Goal: Use online tool/utility

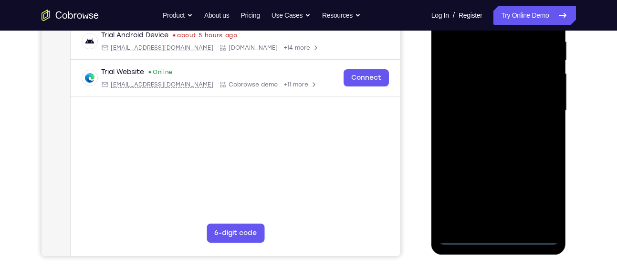
scroll to position [189, 0]
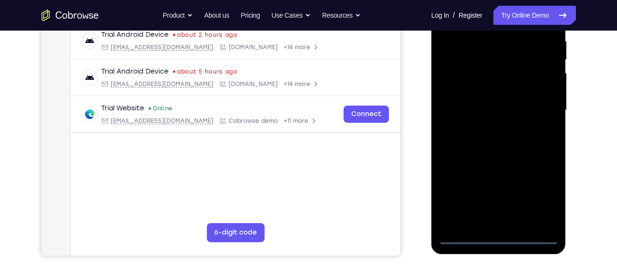
click at [494, 232] on div at bounding box center [499, 110] width 120 height 267
click at [497, 237] on div at bounding box center [499, 110] width 120 height 267
click at [544, 195] on div at bounding box center [499, 110] width 120 height 267
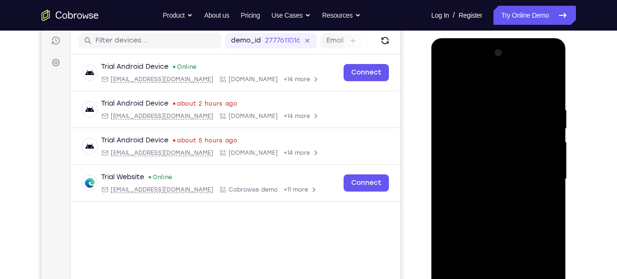
scroll to position [119, 0]
click at [492, 89] on div at bounding box center [499, 179] width 120 height 267
click at [540, 171] on div at bounding box center [499, 179] width 120 height 267
click at [485, 192] on div at bounding box center [499, 179] width 120 height 267
click at [483, 172] on div at bounding box center [499, 179] width 120 height 267
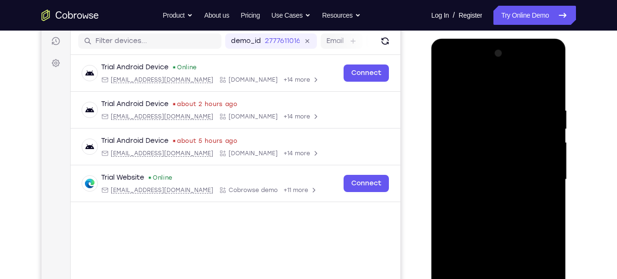
click at [483, 162] on div at bounding box center [499, 179] width 120 height 267
click at [482, 179] on div at bounding box center [499, 179] width 120 height 267
click at [466, 214] on div at bounding box center [499, 179] width 120 height 267
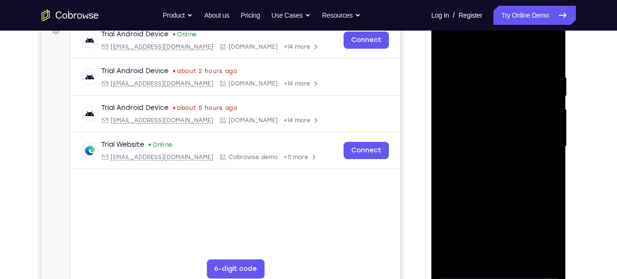
scroll to position [154, 0]
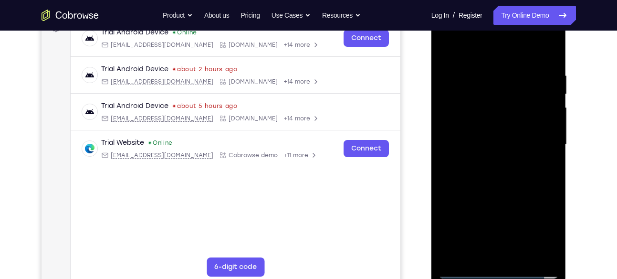
click at [491, 169] on div at bounding box center [499, 144] width 120 height 267
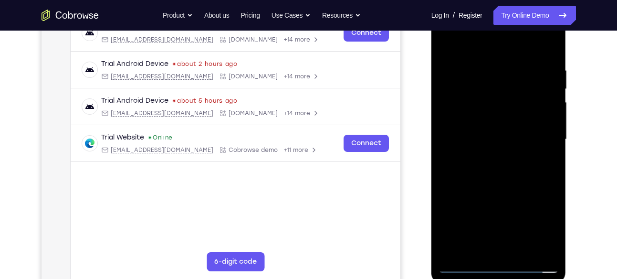
scroll to position [160, 0]
click at [508, 180] on div at bounding box center [499, 138] width 120 height 267
click at [519, 252] on div at bounding box center [499, 138] width 120 height 267
click at [503, 188] on div at bounding box center [499, 138] width 120 height 267
click at [494, 135] on div at bounding box center [499, 138] width 120 height 267
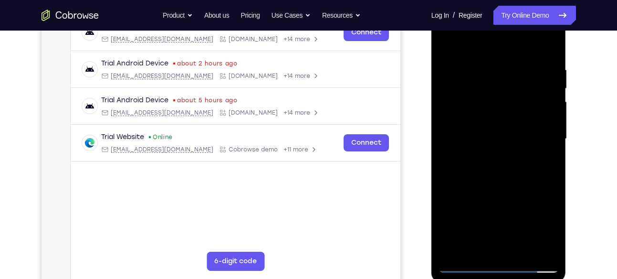
click at [447, 46] on div at bounding box center [499, 138] width 120 height 267
click at [476, 248] on div at bounding box center [499, 138] width 120 height 267
click at [483, 42] on div at bounding box center [499, 138] width 120 height 267
click at [482, 42] on div at bounding box center [499, 138] width 120 height 267
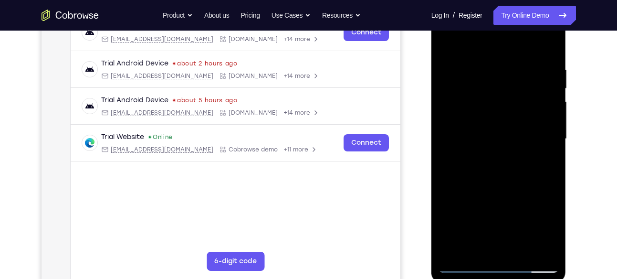
click at [482, 72] on div at bounding box center [499, 138] width 120 height 267
drag, startPoint x: 517, startPoint y: 122, endPoint x: 521, endPoint y: 82, distance: 39.8
click at [521, 82] on div at bounding box center [499, 138] width 120 height 267
drag, startPoint x: 500, startPoint y: 199, endPoint x: 508, endPoint y: 133, distance: 66.4
click at [508, 133] on div at bounding box center [499, 138] width 120 height 267
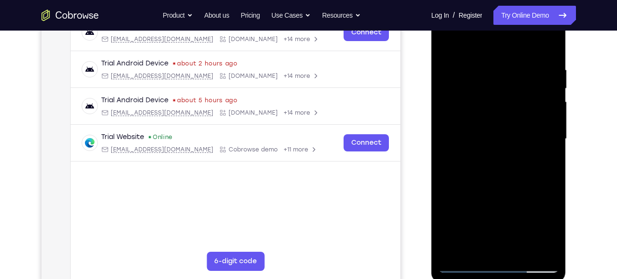
click at [469, 183] on div at bounding box center [499, 138] width 120 height 267
click at [461, 189] on div at bounding box center [499, 138] width 120 height 267
drag, startPoint x: 502, startPoint y: 189, endPoint x: 503, endPoint y: 118, distance: 71.1
click at [503, 118] on div at bounding box center [499, 138] width 120 height 267
drag, startPoint x: 494, startPoint y: 185, endPoint x: 500, endPoint y: 95, distance: 90.0
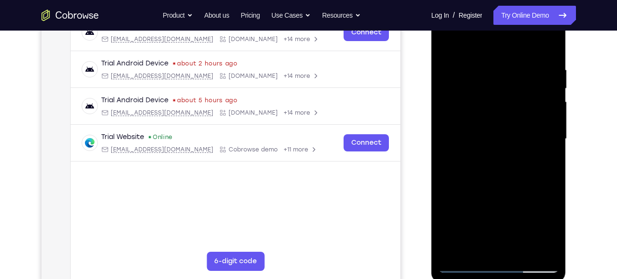
click at [500, 95] on div at bounding box center [499, 138] width 120 height 267
drag, startPoint x: 499, startPoint y: 208, endPoint x: 500, endPoint y: 104, distance: 104.5
click at [500, 104] on div at bounding box center [499, 138] width 120 height 267
drag, startPoint x: 502, startPoint y: 203, endPoint x: 503, endPoint y: 113, distance: 90.2
click at [503, 113] on div at bounding box center [499, 138] width 120 height 267
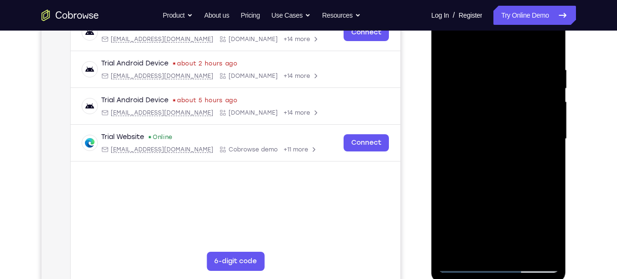
drag, startPoint x: 496, startPoint y: 210, endPoint x: 499, endPoint y: 106, distance: 104.6
click at [499, 106] on div at bounding box center [499, 138] width 120 height 267
drag, startPoint x: 497, startPoint y: 192, endPoint x: 498, endPoint y: 83, distance: 109.3
click at [498, 83] on div at bounding box center [499, 138] width 120 height 267
drag, startPoint x: 497, startPoint y: 213, endPoint x: 499, endPoint y: 119, distance: 94.5
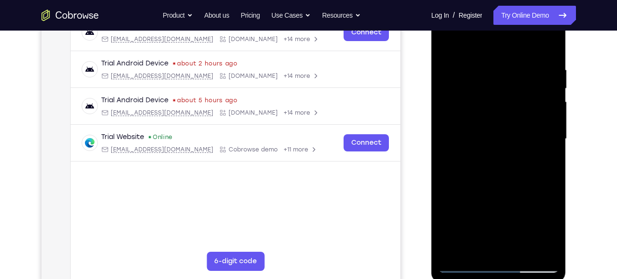
click at [499, 119] on div at bounding box center [499, 138] width 120 height 267
drag, startPoint x: 498, startPoint y: 194, endPoint x: 498, endPoint y: 103, distance: 91.2
click at [498, 103] on div at bounding box center [499, 138] width 120 height 267
drag, startPoint x: 499, startPoint y: 116, endPoint x: 501, endPoint y: 223, distance: 106.9
click at [501, 223] on div at bounding box center [499, 138] width 120 height 267
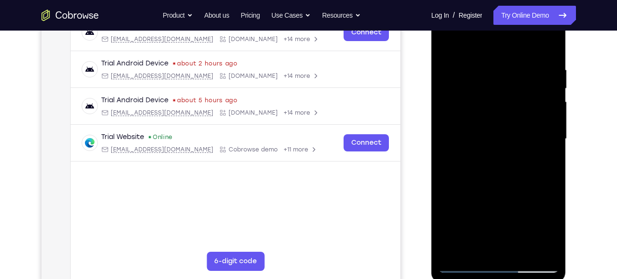
drag, startPoint x: 495, startPoint y: 97, endPoint x: 495, endPoint y: 200, distance: 102.6
click at [495, 200] on div at bounding box center [499, 138] width 120 height 267
drag, startPoint x: 500, startPoint y: 83, endPoint x: 503, endPoint y: 189, distance: 105.5
click at [503, 189] on div at bounding box center [499, 138] width 120 height 267
click at [447, 42] on div at bounding box center [499, 138] width 120 height 267
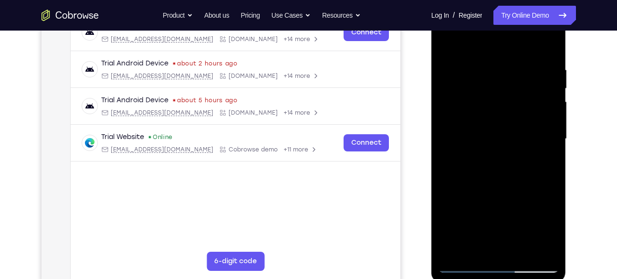
click at [449, 39] on div at bounding box center [499, 138] width 120 height 267
click at [445, 44] on div at bounding box center [499, 138] width 120 height 267
click at [452, 163] on div at bounding box center [499, 138] width 120 height 267
drag, startPoint x: 505, startPoint y: 89, endPoint x: 501, endPoint y: 229, distance: 139.9
click at [501, 229] on div at bounding box center [499, 138] width 120 height 267
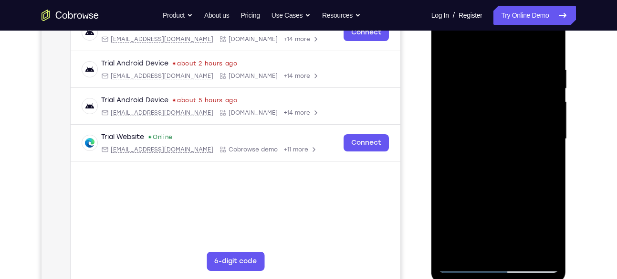
click at [458, 253] on div at bounding box center [499, 138] width 120 height 267
click at [485, 58] on div at bounding box center [499, 138] width 120 height 267
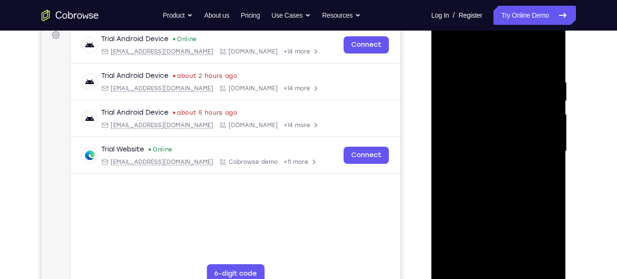
scroll to position [147, 0]
click at [542, 126] on div at bounding box center [499, 151] width 120 height 267
click at [548, 57] on div at bounding box center [499, 151] width 120 height 267
click at [481, 42] on div at bounding box center [499, 151] width 120 height 267
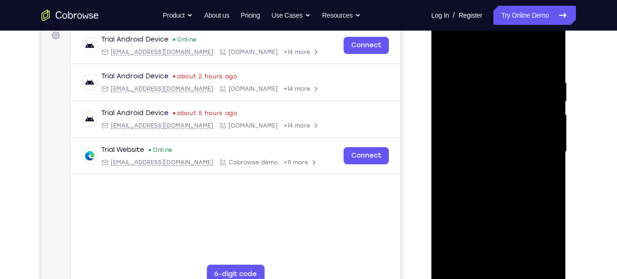
click at [481, 40] on div at bounding box center [499, 151] width 120 height 267
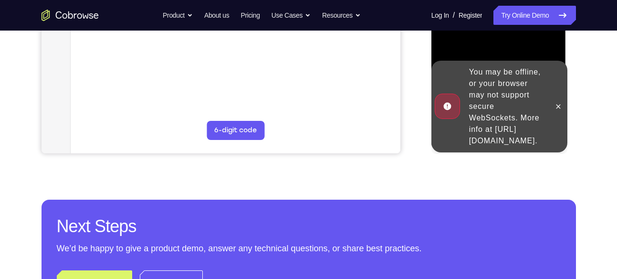
scroll to position [306, 0]
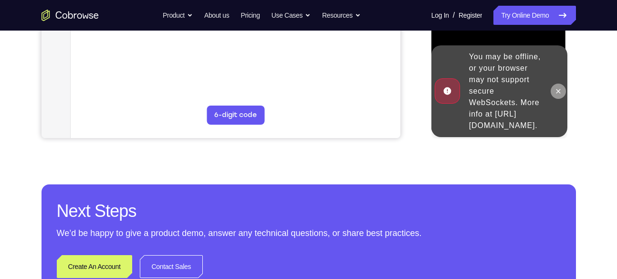
click at [557, 87] on icon at bounding box center [559, 91] width 8 height 8
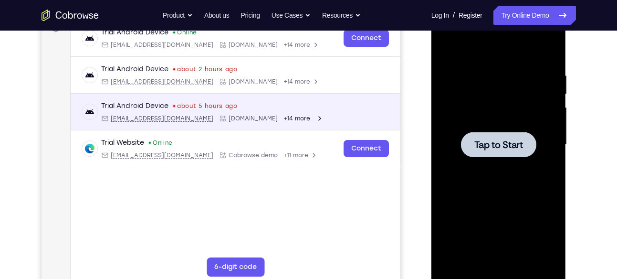
scroll to position [152, 0]
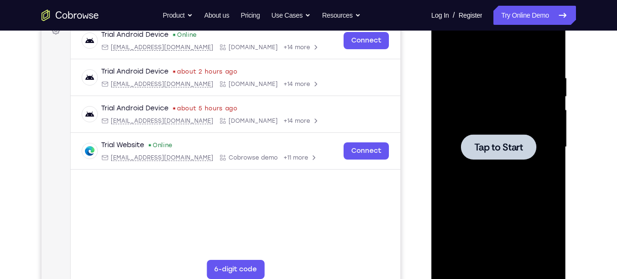
click at [508, 142] on span "Tap to Start" at bounding box center [498, 147] width 49 height 10
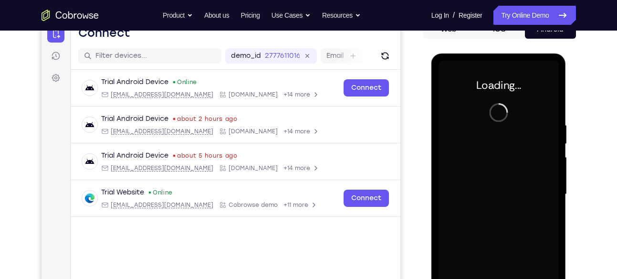
scroll to position [104, 0]
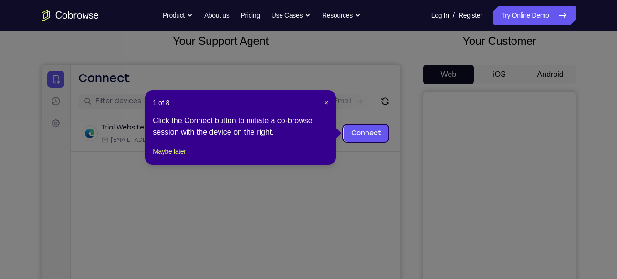
click at [552, 74] on icon at bounding box center [312, 139] width 624 height 279
click at [328, 105] on span "×" at bounding box center [327, 103] width 4 height 8
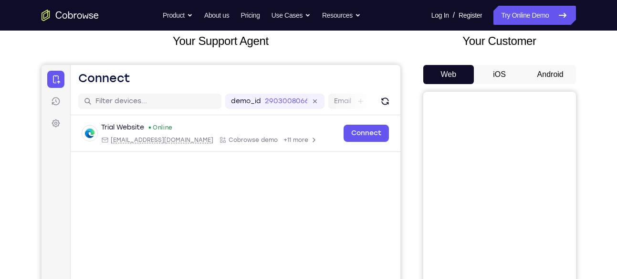
click at [541, 69] on button "Android" at bounding box center [550, 74] width 51 height 19
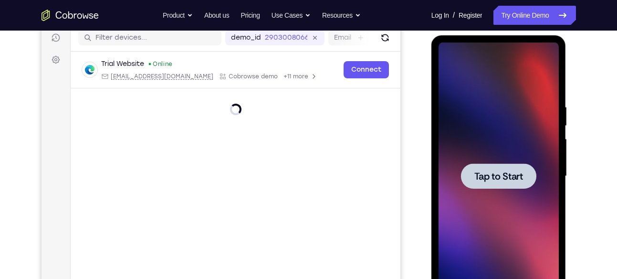
scroll to position [123, 0]
click at [508, 180] on span "Tap to Start" at bounding box center [498, 176] width 49 height 10
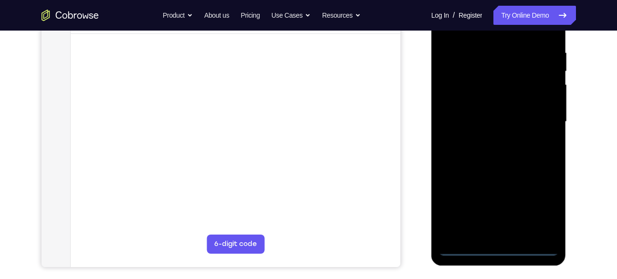
scroll to position [183, 0]
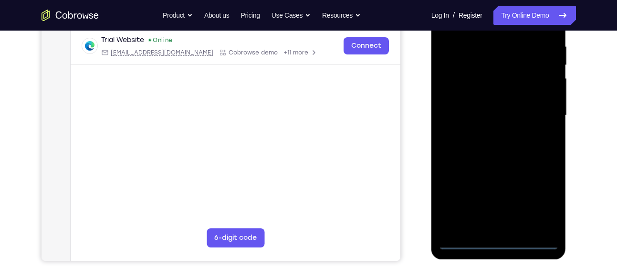
click at [495, 243] on div at bounding box center [499, 115] width 120 height 267
click at [540, 202] on div at bounding box center [499, 115] width 120 height 267
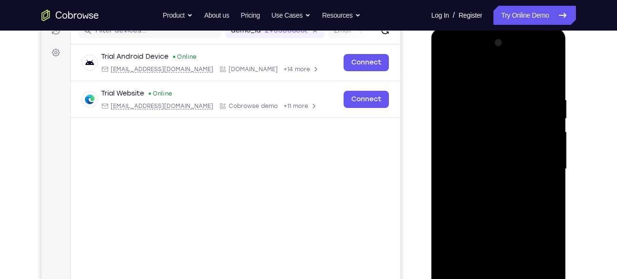
scroll to position [128, 0]
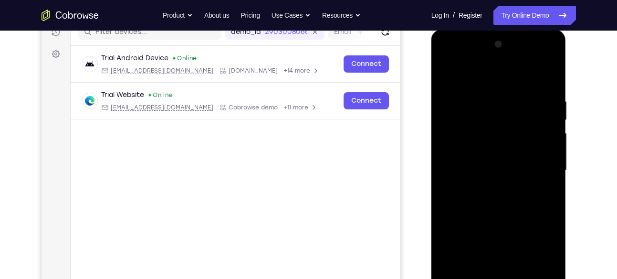
click at [482, 76] on div at bounding box center [499, 170] width 120 height 267
click at [542, 166] on div at bounding box center [499, 170] width 120 height 267
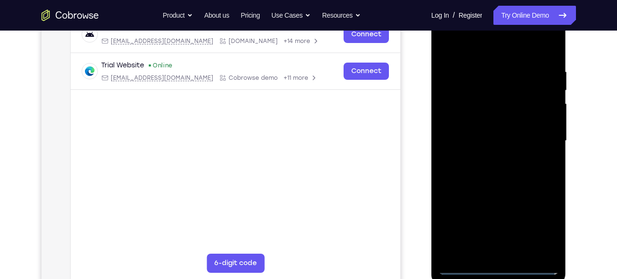
scroll to position [159, 0]
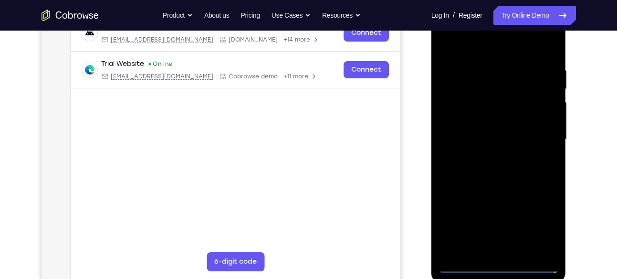
click at [485, 156] on div at bounding box center [499, 139] width 120 height 267
click at [476, 124] on div at bounding box center [499, 139] width 120 height 267
click at [482, 118] on div at bounding box center [499, 139] width 120 height 267
click at [483, 138] on div at bounding box center [499, 139] width 120 height 267
click at [476, 168] on div at bounding box center [499, 139] width 120 height 267
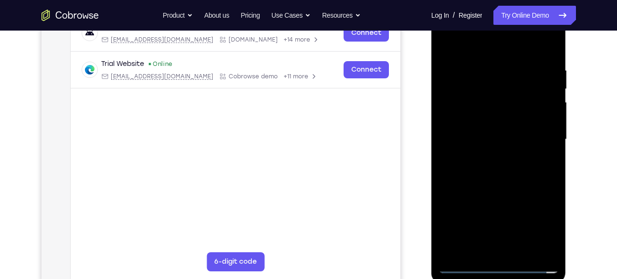
click at [483, 167] on div at bounding box center [499, 139] width 120 height 267
click at [508, 183] on div at bounding box center [499, 139] width 120 height 267
click at [521, 249] on div at bounding box center [499, 139] width 120 height 267
click at [506, 191] on div at bounding box center [499, 139] width 120 height 267
click at [504, 136] on div at bounding box center [499, 139] width 120 height 267
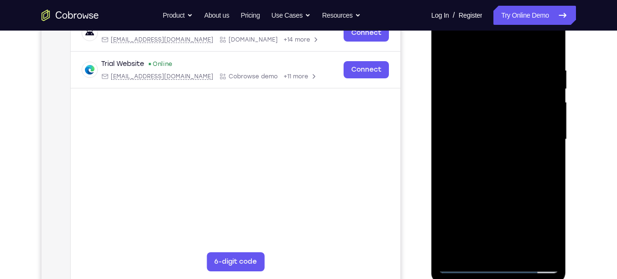
click at [470, 247] on div at bounding box center [499, 139] width 120 height 267
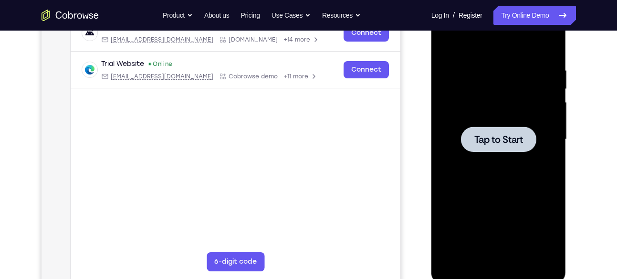
scroll to position [168, 0]
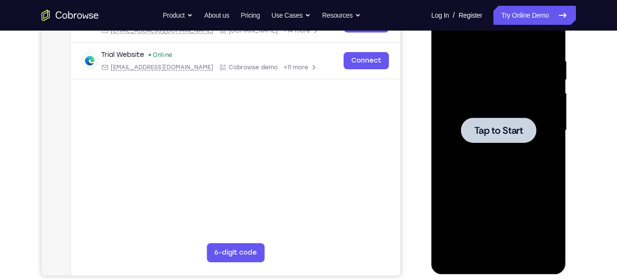
click at [490, 122] on div at bounding box center [498, 129] width 75 height 25
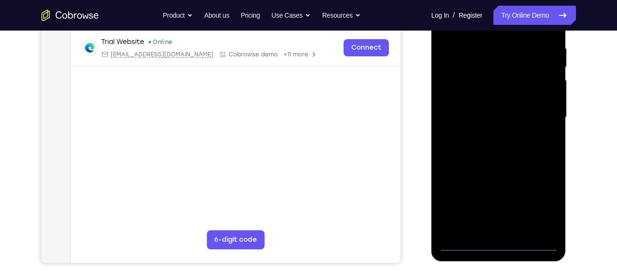
scroll to position [182, 0]
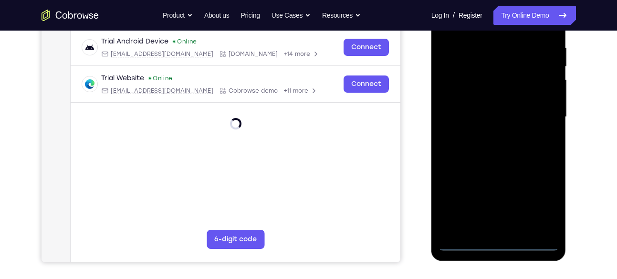
click at [498, 242] on div at bounding box center [499, 116] width 120 height 267
click at [538, 202] on div at bounding box center [499, 116] width 120 height 267
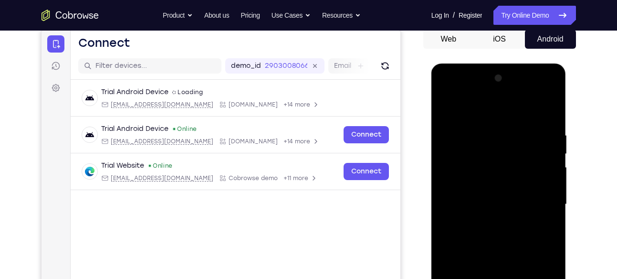
scroll to position [94, 0]
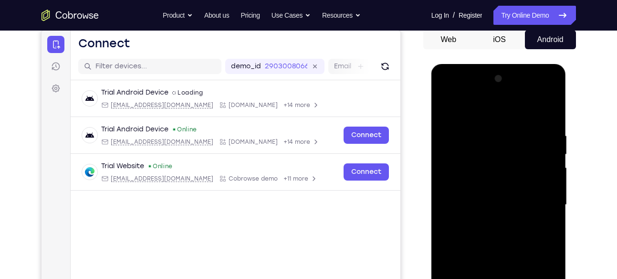
click at [474, 109] on div at bounding box center [499, 204] width 120 height 267
click at [537, 198] on div at bounding box center [499, 204] width 120 height 267
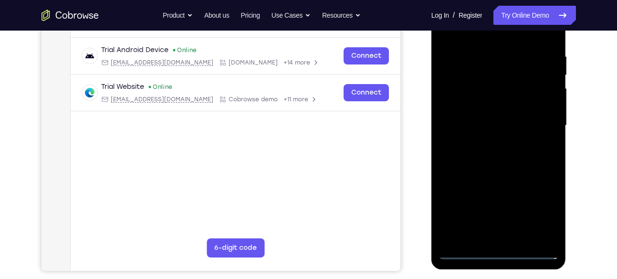
scroll to position [177, 0]
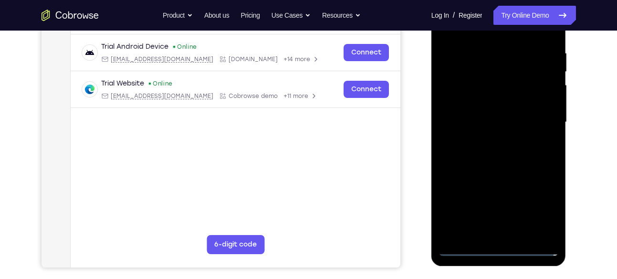
click at [508, 235] on div at bounding box center [499, 122] width 120 height 267
click at [468, 113] on div at bounding box center [499, 122] width 120 height 267
click at [477, 105] on div at bounding box center [499, 122] width 120 height 267
click at [479, 119] on div at bounding box center [499, 122] width 120 height 267
click at [476, 152] on div at bounding box center [499, 122] width 120 height 267
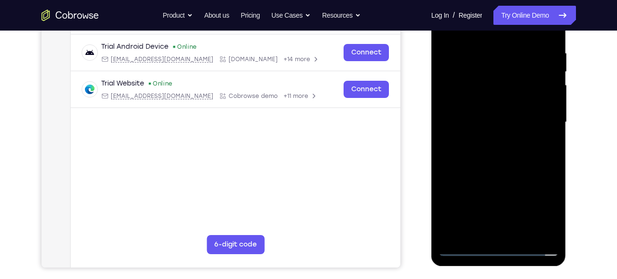
click at [497, 146] on div at bounding box center [499, 122] width 120 height 267
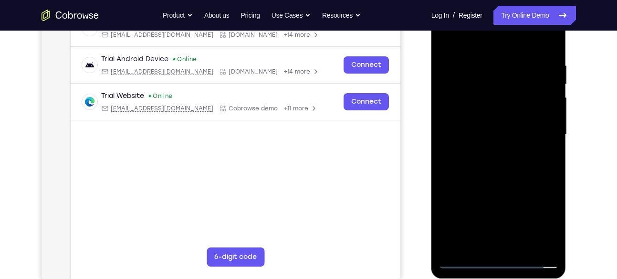
scroll to position [171, 0]
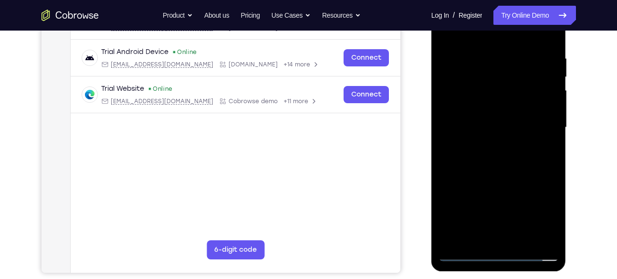
click at [511, 170] on div at bounding box center [499, 127] width 120 height 267
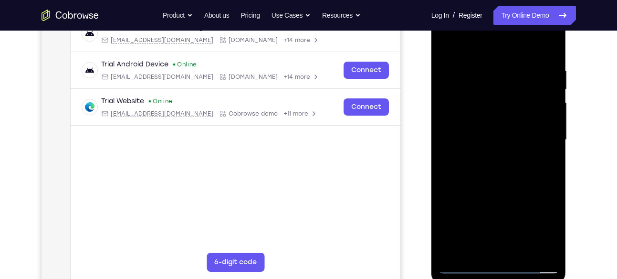
scroll to position [159, 0]
click at [523, 252] on div at bounding box center [499, 139] width 120 height 267
click at [502, 191] on div at bounding box center [499, 139] width 120 height 267
click at [503, 189] on div at bounding box center [499, 139] width 120 height 267
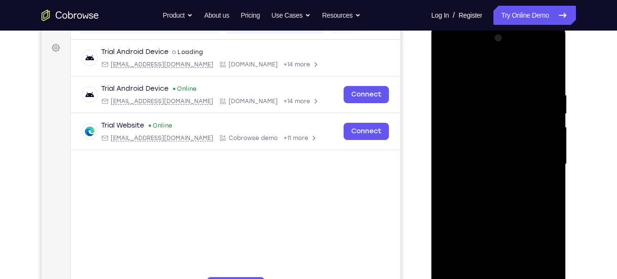
scroll to position [133, 0]
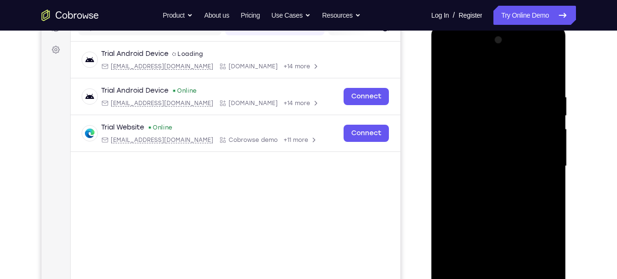
click at [449, 69] on div at bounding box center [499, 165] width 120 height 267
click at [450, 69] on div at bounding box center [499, 165] width 120 height 267
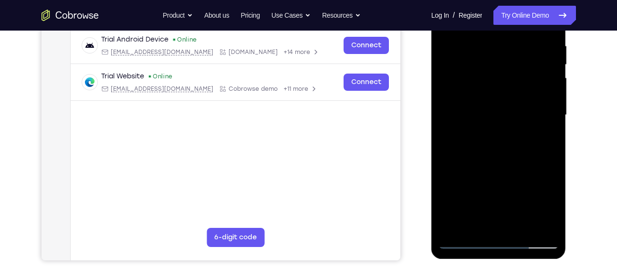
click at [456, 227] on div at bounding box center [499, 114] width 120 height 267
click at [519, 226] on div at bounding box center [499, 114] width 120 height 267
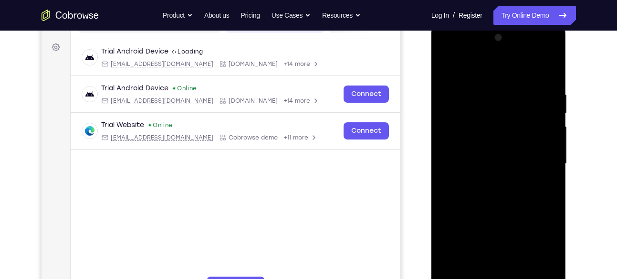
scroll to position [135, 0]
click at [452, 72] on div at bounding box center [499, 164] width 120 height 267
drag, startPoint x: 514, startPoint y: 88, endPoint x: 472, endPoint y: 92, distance: 42.2
click at [472, 92] on div at bounding box center [499, 164] width 120 height 267
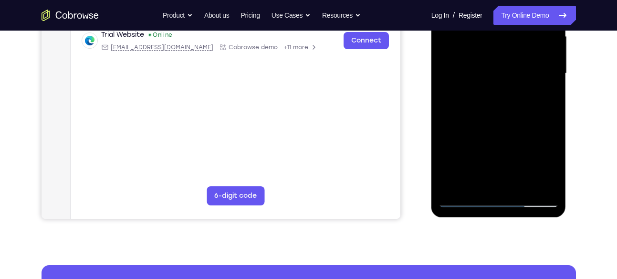
scroll to position [226, 0]
